Goal: Transaction & Acquisition: Purchase product/service

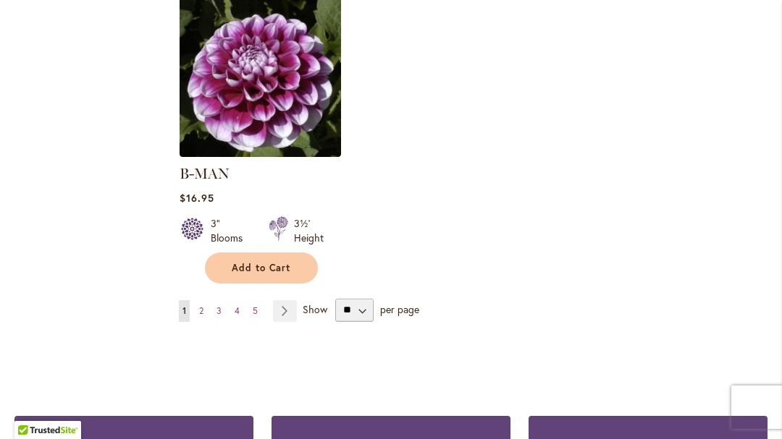
scroll to position [1980, 0]
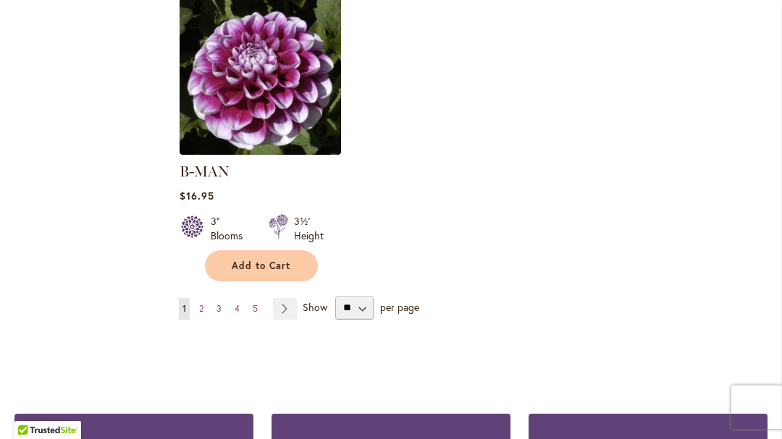
click at [206, 298] on link "Page 2" at bounding box center [201, 309] width 12 height 22
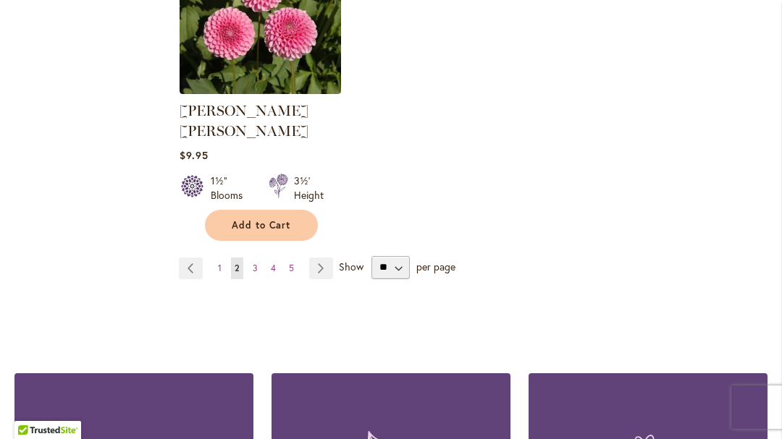
scroll to position [2020, 0]
click at [258, 258] on link "Page 3" at bounding box center [255, 269] width 12 height 22
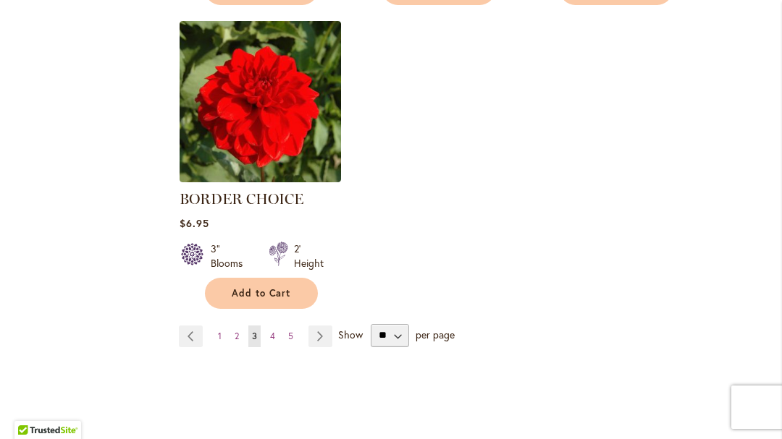
scroll to position [1939, 0]
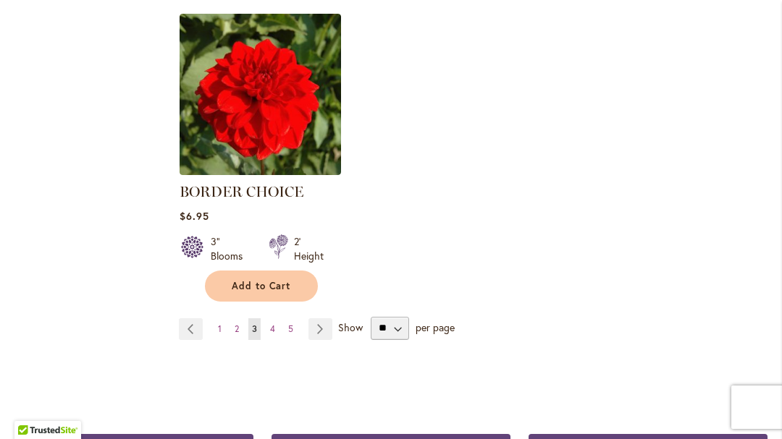
click at [277, 321] on link "Page 4" at bounding box center [272, 330] width 12 height 22
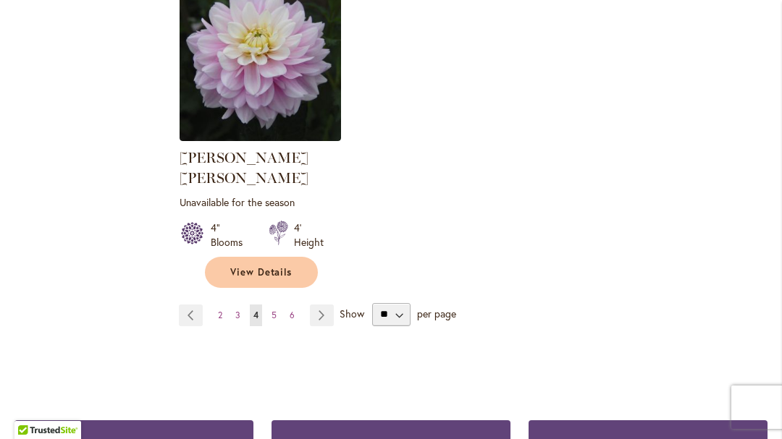
scroll to position [2017, 0]
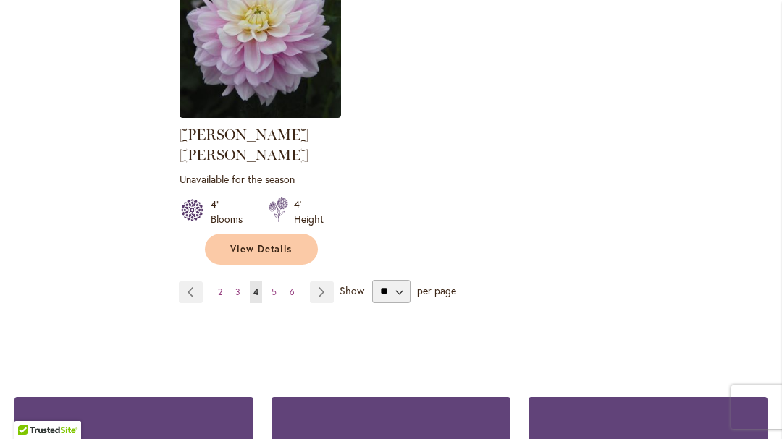
click at [279, 282] on link "Page 5" at bounding box center [274, 293] width 12 height 22
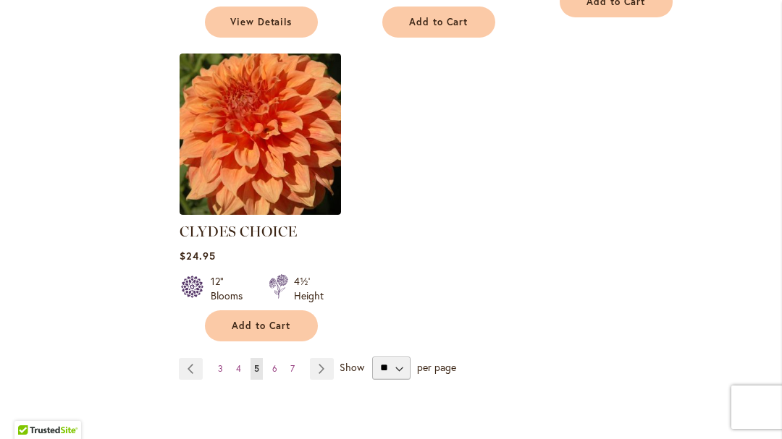
scroll to position [1939, 0]
click at [290, 364] on span "7" at bounding box center [292, 369] width 4 height 11
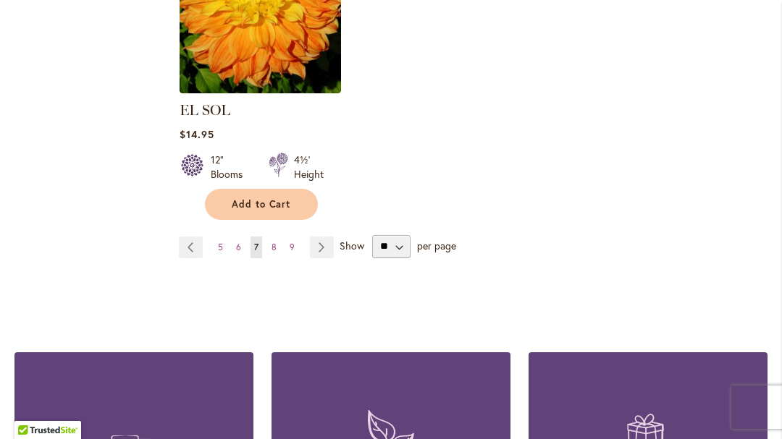
scroll to position [2047, 0]
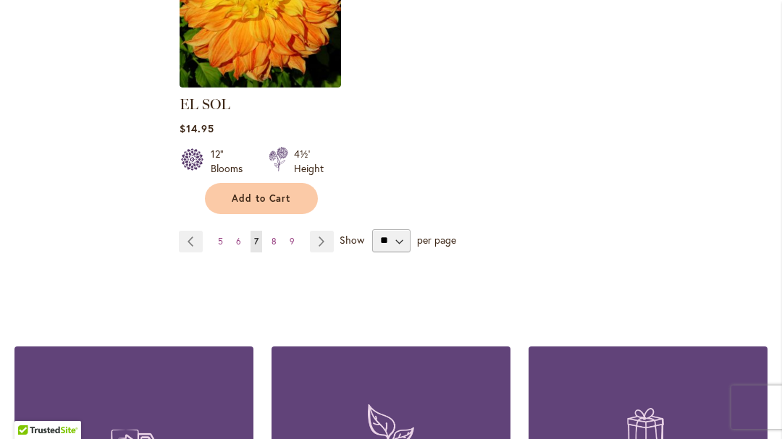
click at [243, 231] on link "Page 6" at bounding box center [238, 242] width 12 height 22
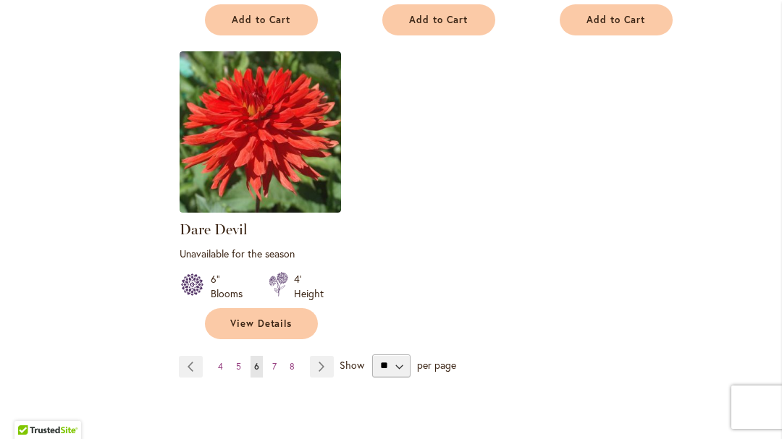
scroll to position [1960, 0]
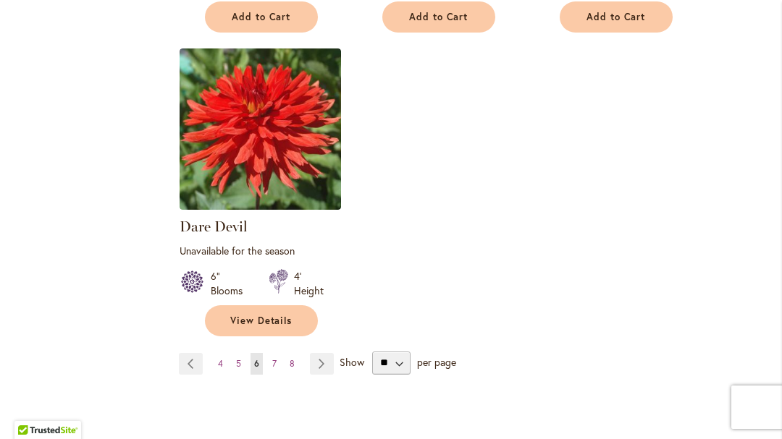
click at [292, 358] on span "8" at bounding box center [292, 363] width 5 height 11
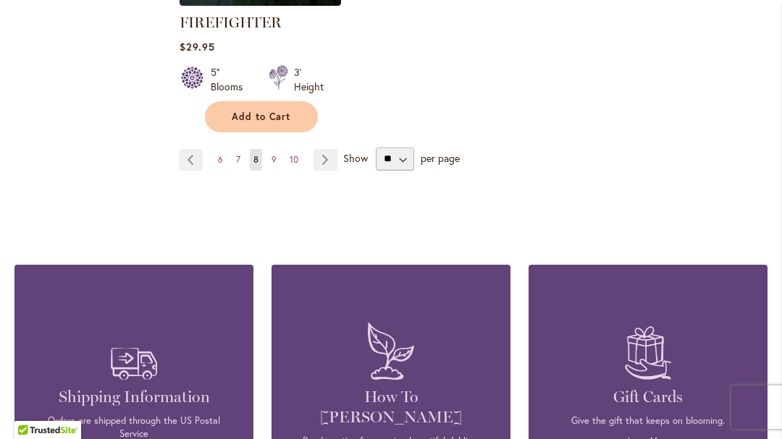
scroll to position [2180, 0]
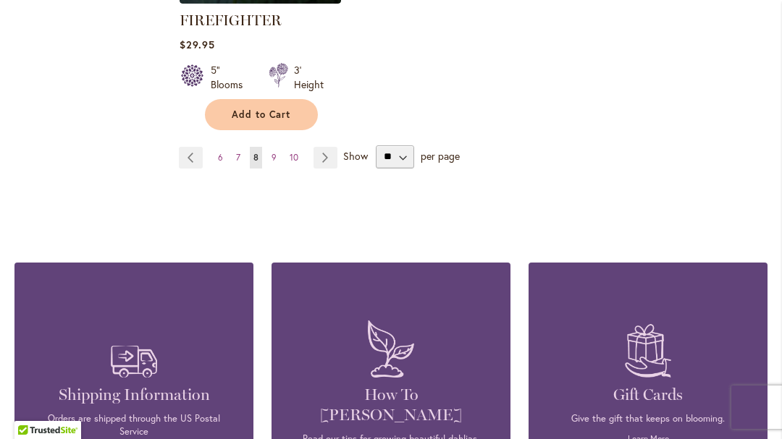
click at [275, 152] on span "9" at bounding box center [273, 157] width 5 height 11
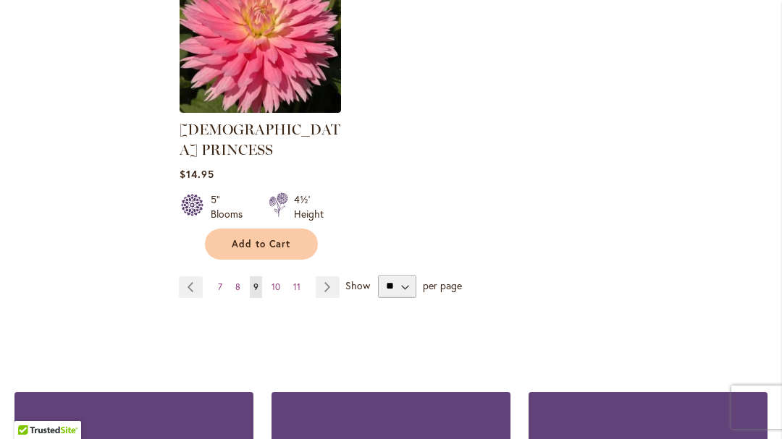
scroll to position [2085, 0]
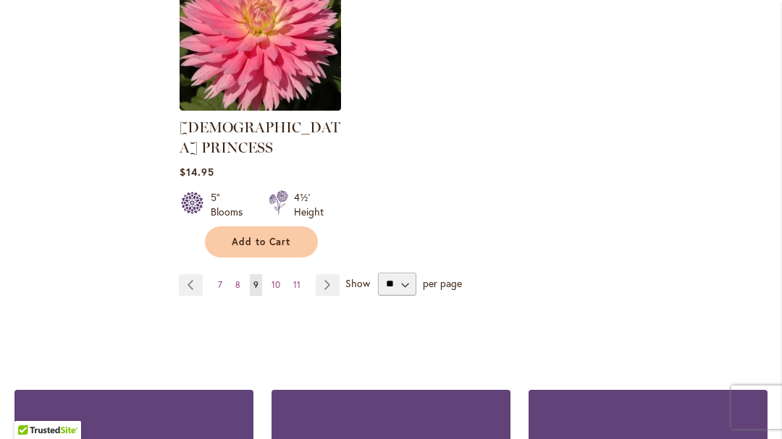
click at [277, 279] on span "10" at bounding box center [275, 284] width 9 height 11
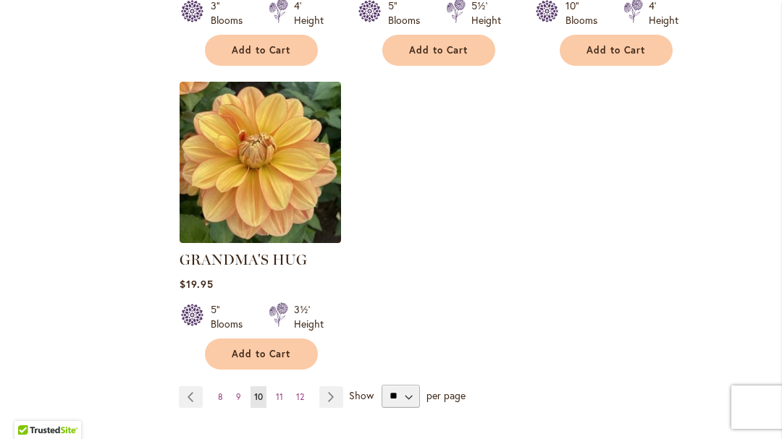
scroll to position [1901, 0]
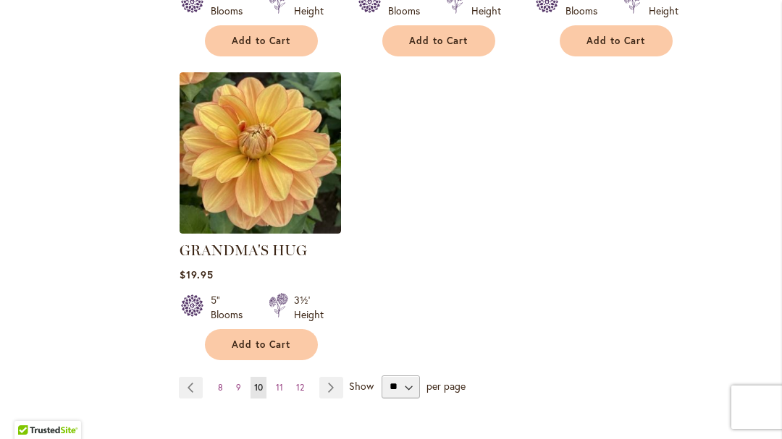
click at [274, 377] on link "Page 11" at bounding box center [279, 388] width 14 height 22
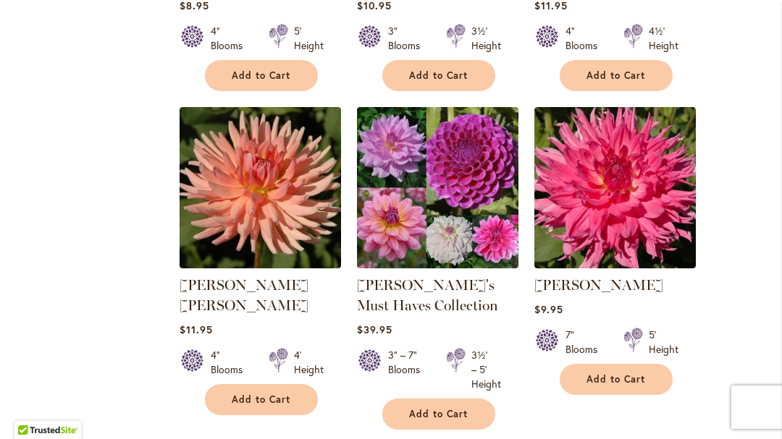
scroll to position [1259, 0]
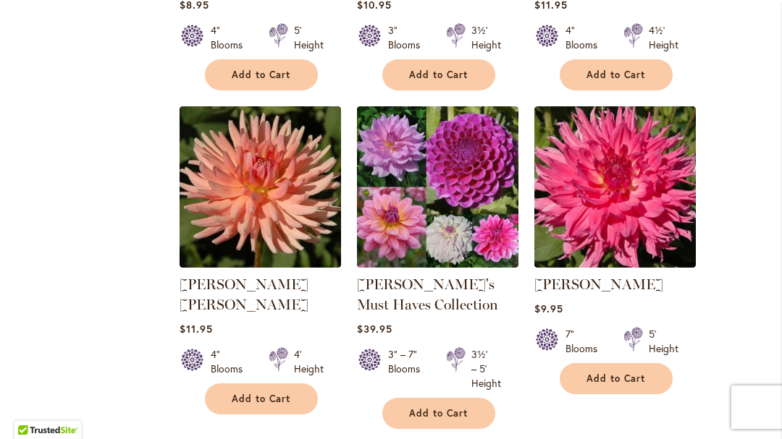
click at [443, 404] on button "Add to Cart" at bounding box center [438, 413] width 113 height 31
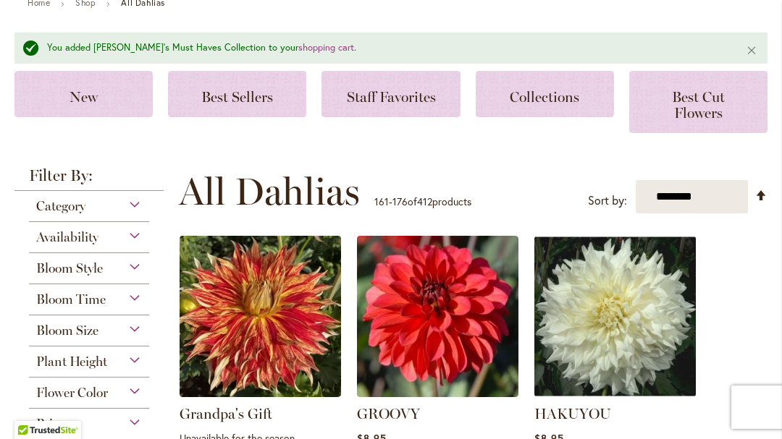
scroll to position [216, 0]
